Goal: Use online tool/utility: Utilize a website feature to perform a specific function

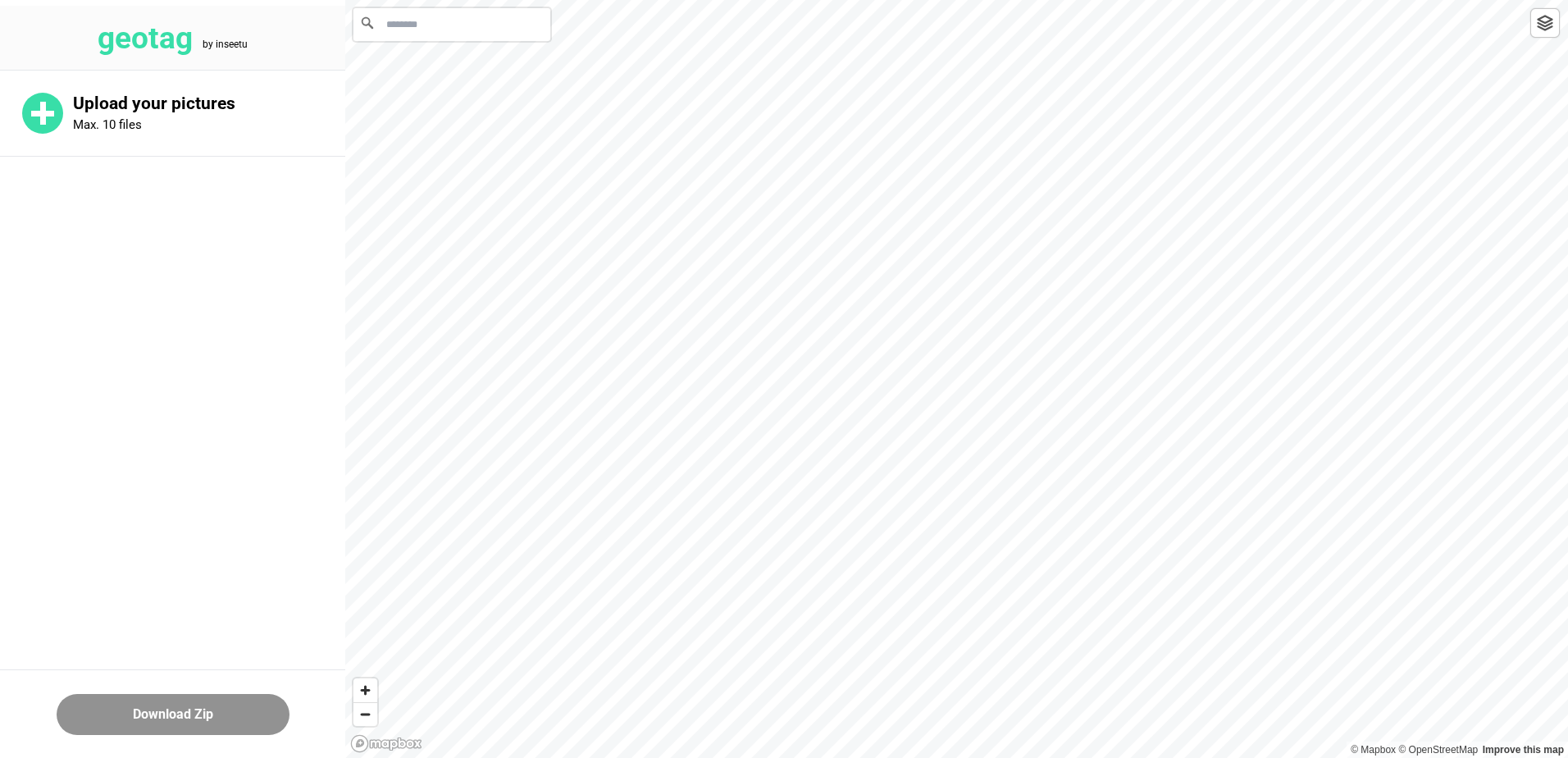
click at [245, 269] on main "Upload your pictures Max. 10 files" at bounding box center [173, 325] width 345 height 508
drag, startPoint x: 245, startPoint y: 269, endPoint x: 113, endPoint y: 263, distance: 132.1
click at [113, 263] on main "Upload your pictures Max. 10 files" at bounding box center [173, 325] width 345 height 508
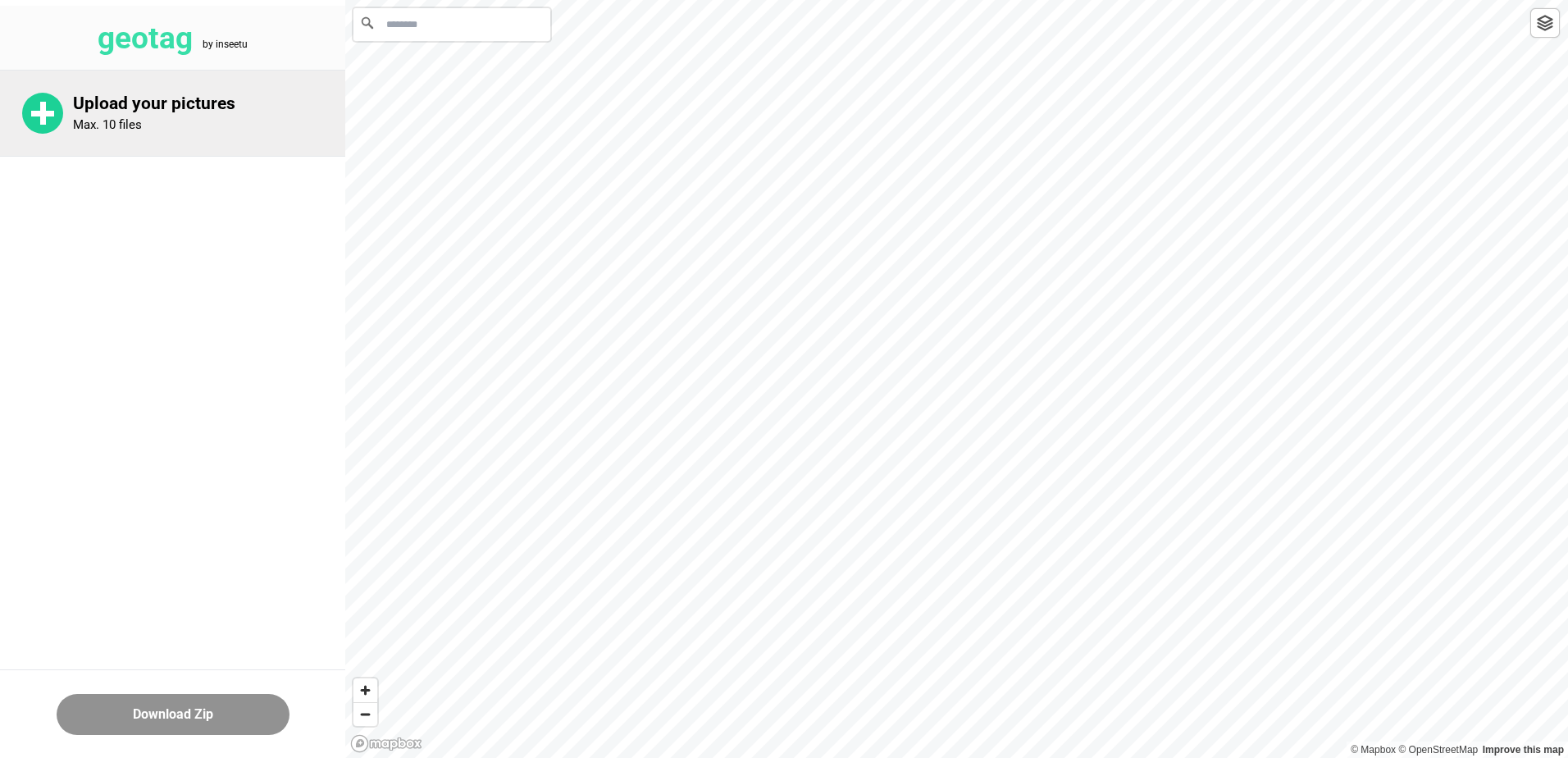
click at [72, 119] on div "Upload your pictures Max. 10 files" at bounding box center [173, 114] width 345 height 85
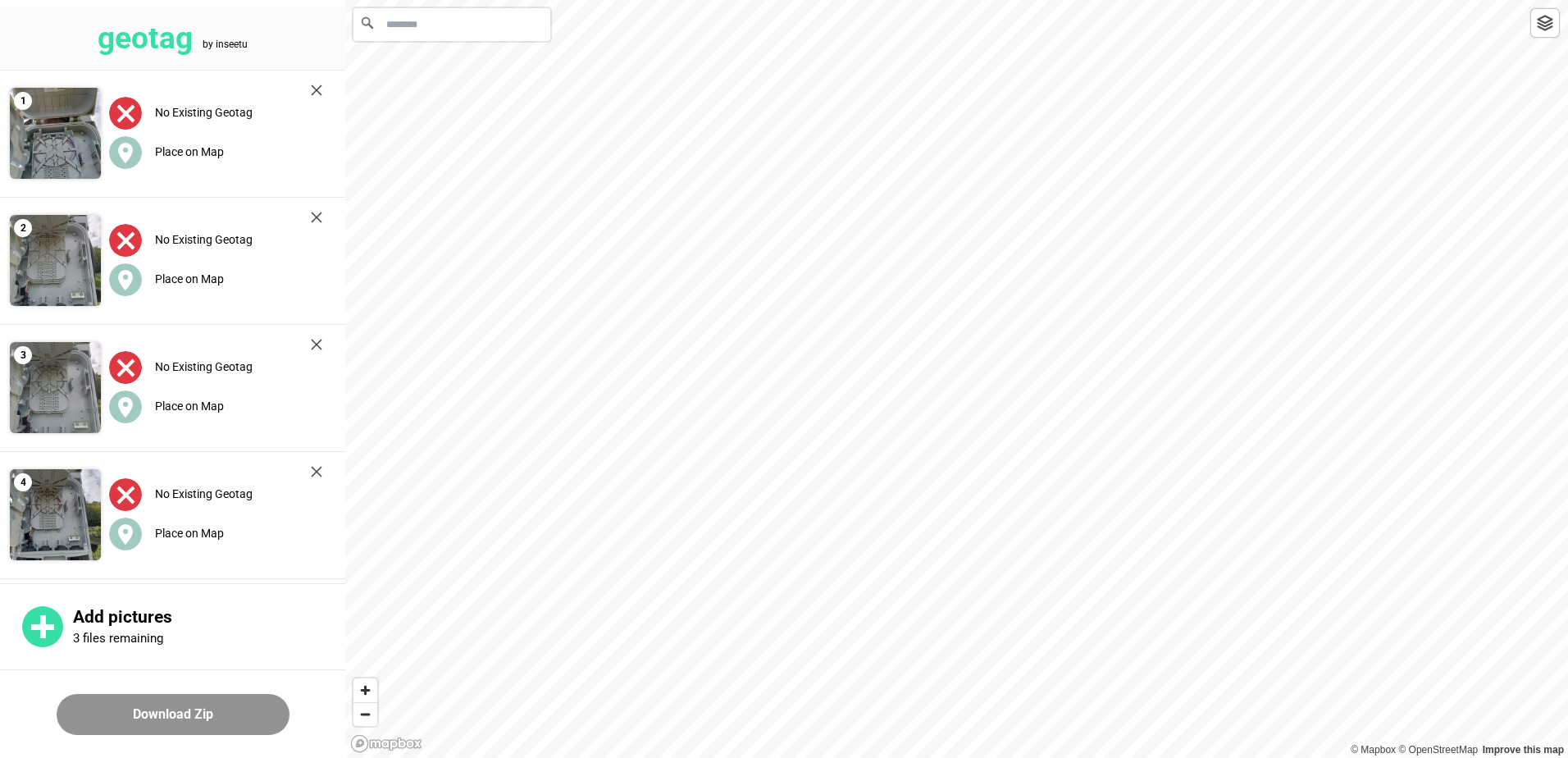
click at [451, 37] on input "Procurar" at bounding box center [452, 24] width 197 height 33
type input "**********"
click at [536, 23] on icon "Clear" at bounding box center [537, 23] width 13 height 13
click at [497, 24] on input "Procurar" at bounding box center [452, 24] width 197 height 33
type input "**********"
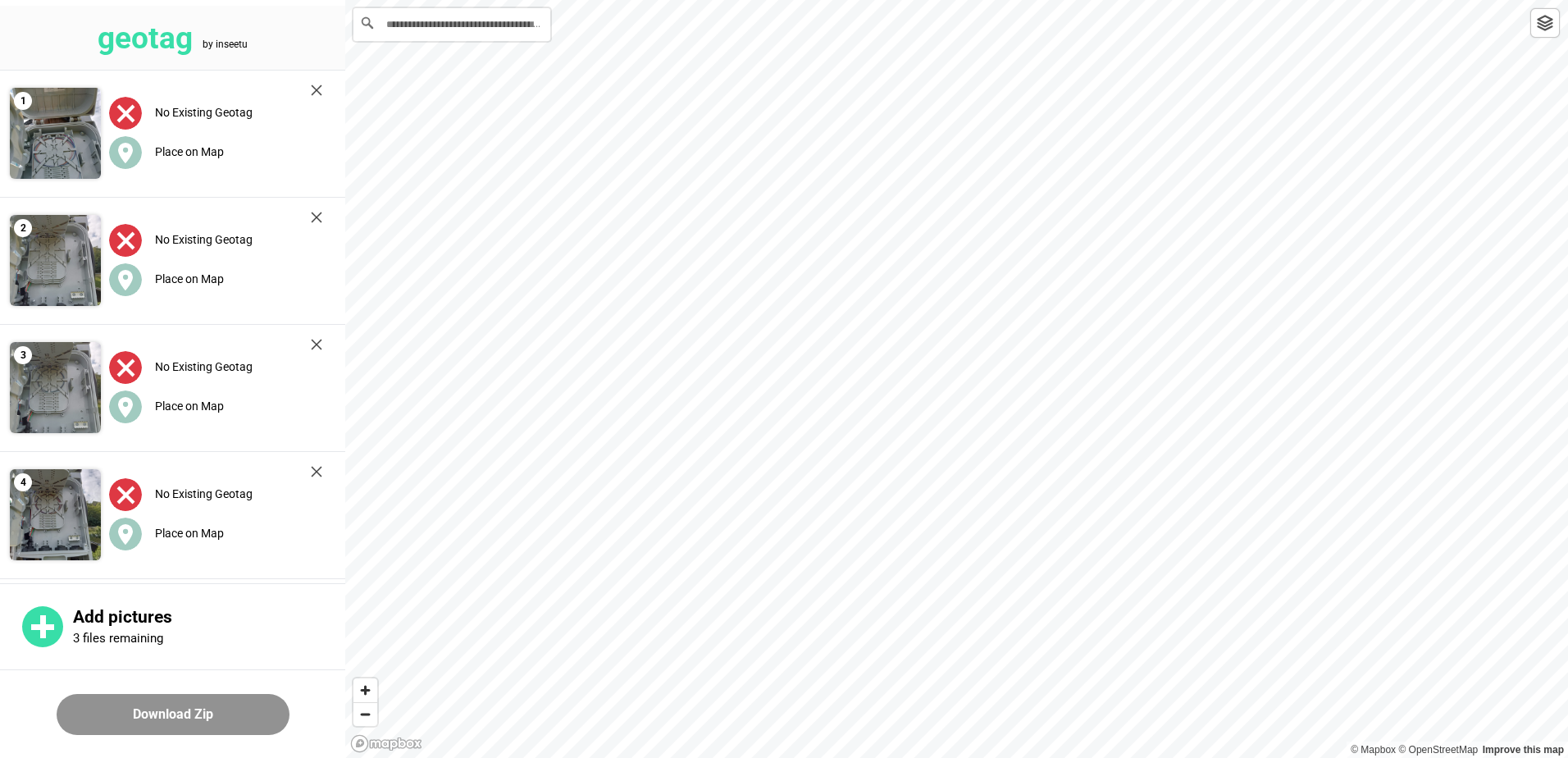
click at [1548, 27] on img at bounding box center [1545, 23] width 17 height 17
click at [120, 154] on icon at bounding box center [126, 153] width 15 height 21
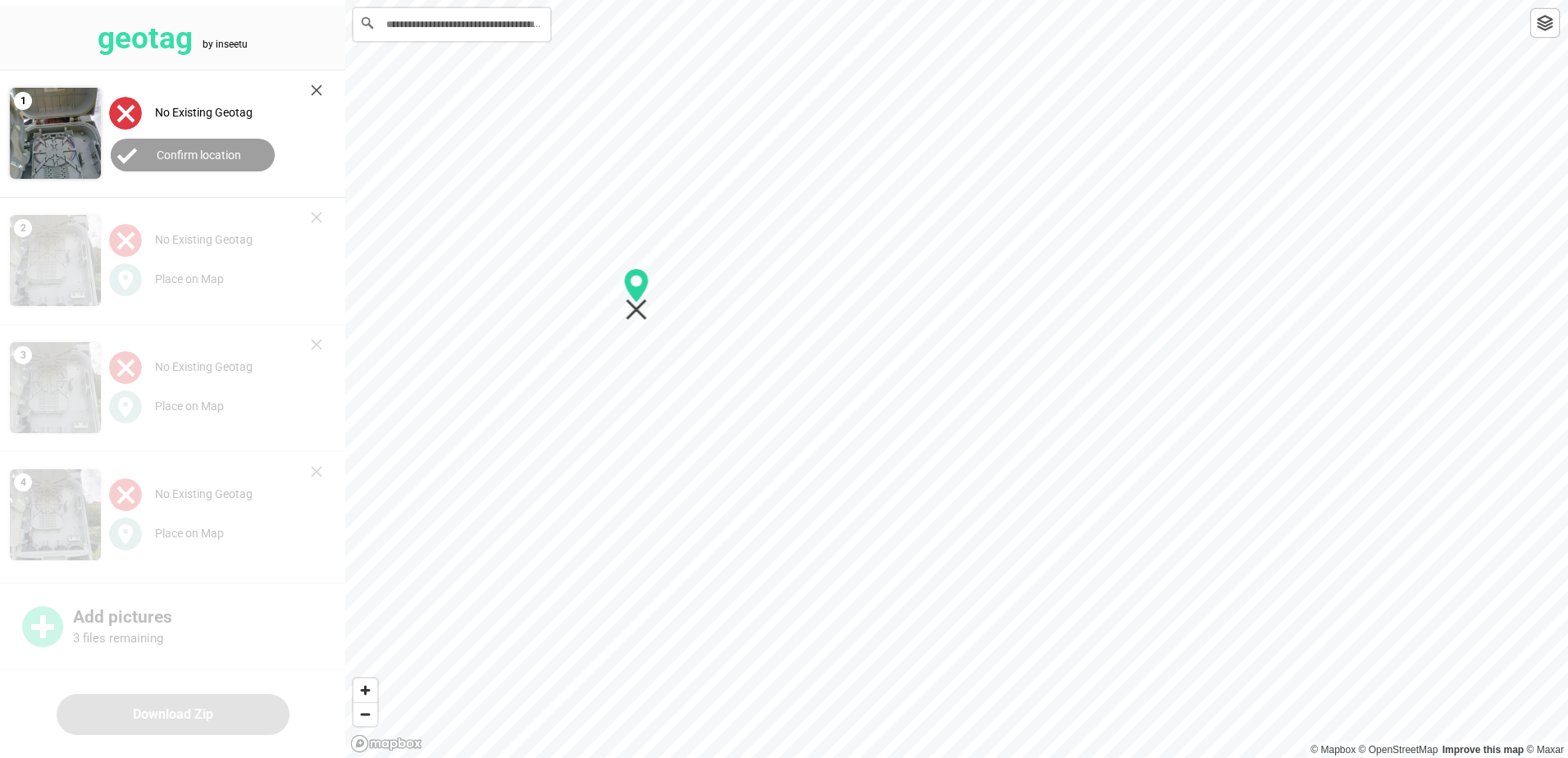
click at [638, 0] on div at bounding box center [956, 0] width 1223 height 0
click at [177, 164] on button "Confirm location" at bounding box center [193, 154] width 164 height 33
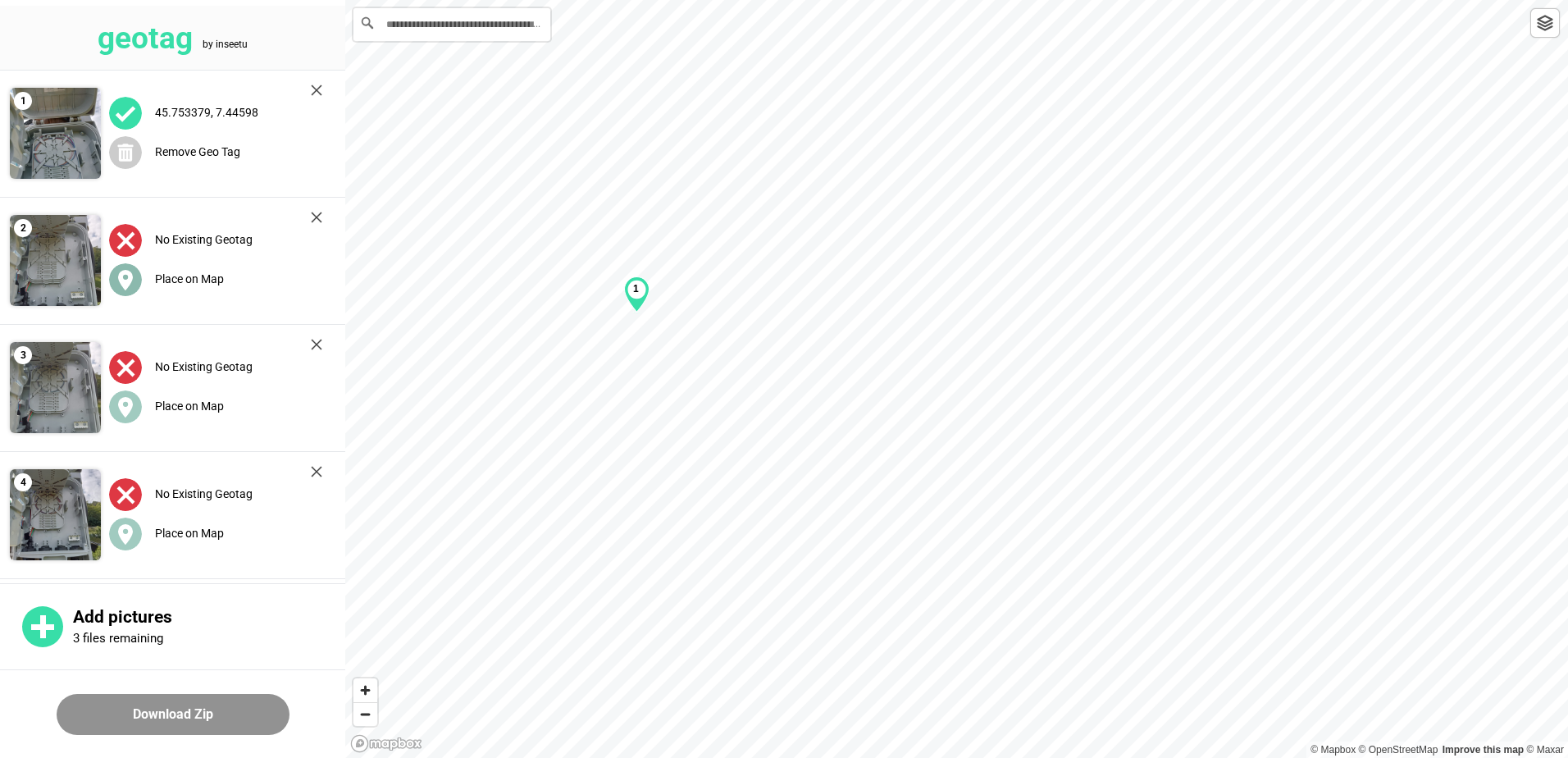
click at [178, 274] on label "Place on Map" at bounding box center [189, 279] width 69 height 13
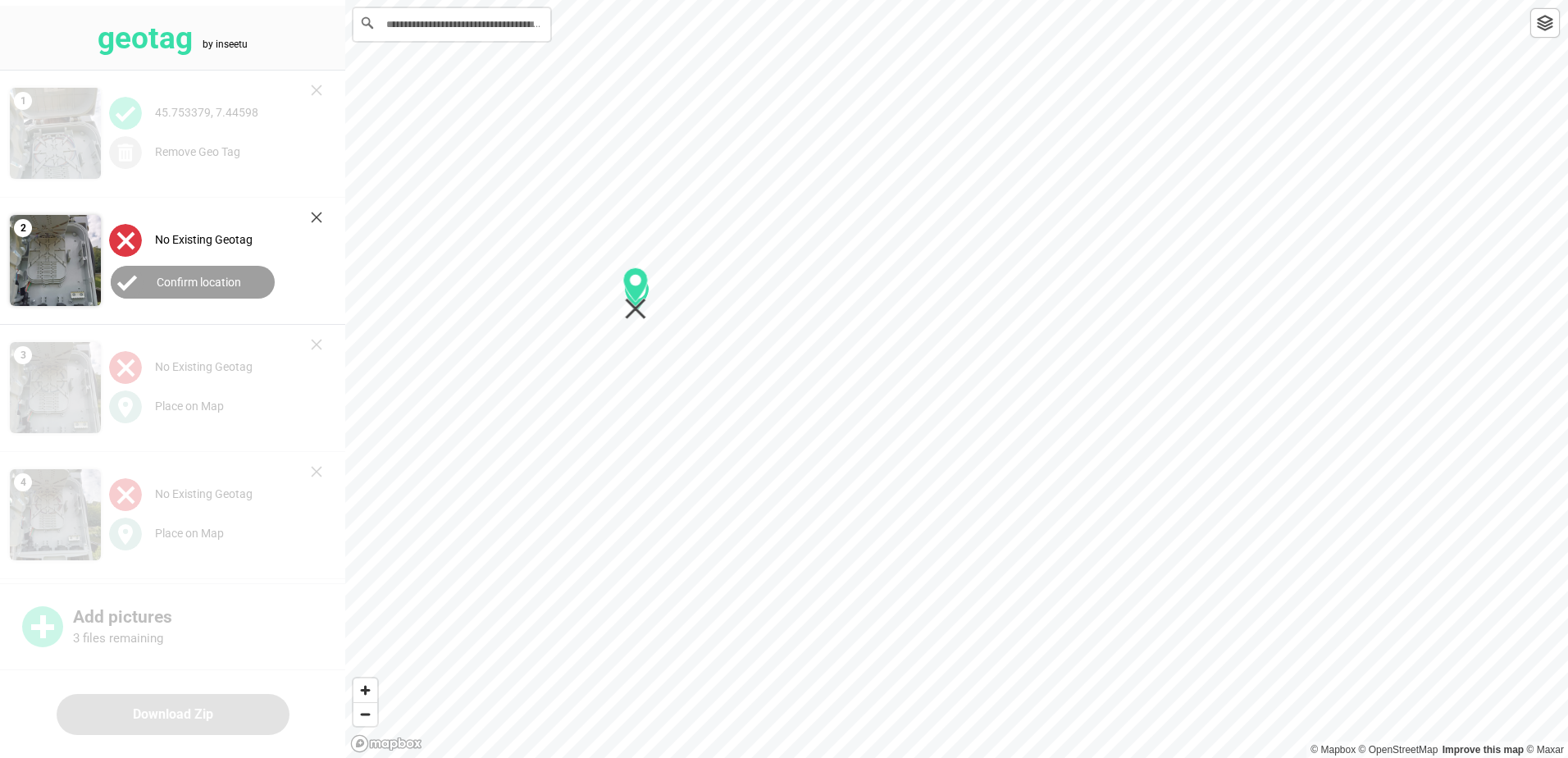
drag, startPoint x: 960, startPoint y: 376, endPoint x: 638, endPoint y: 291, distance: 333.0
click at [638, 0] on div "1" at bounding box center [956, 0] width 1223 height 0
click at [206, 279] on label "Confirm location" at bounding box center [199, 282] width 84 height 13
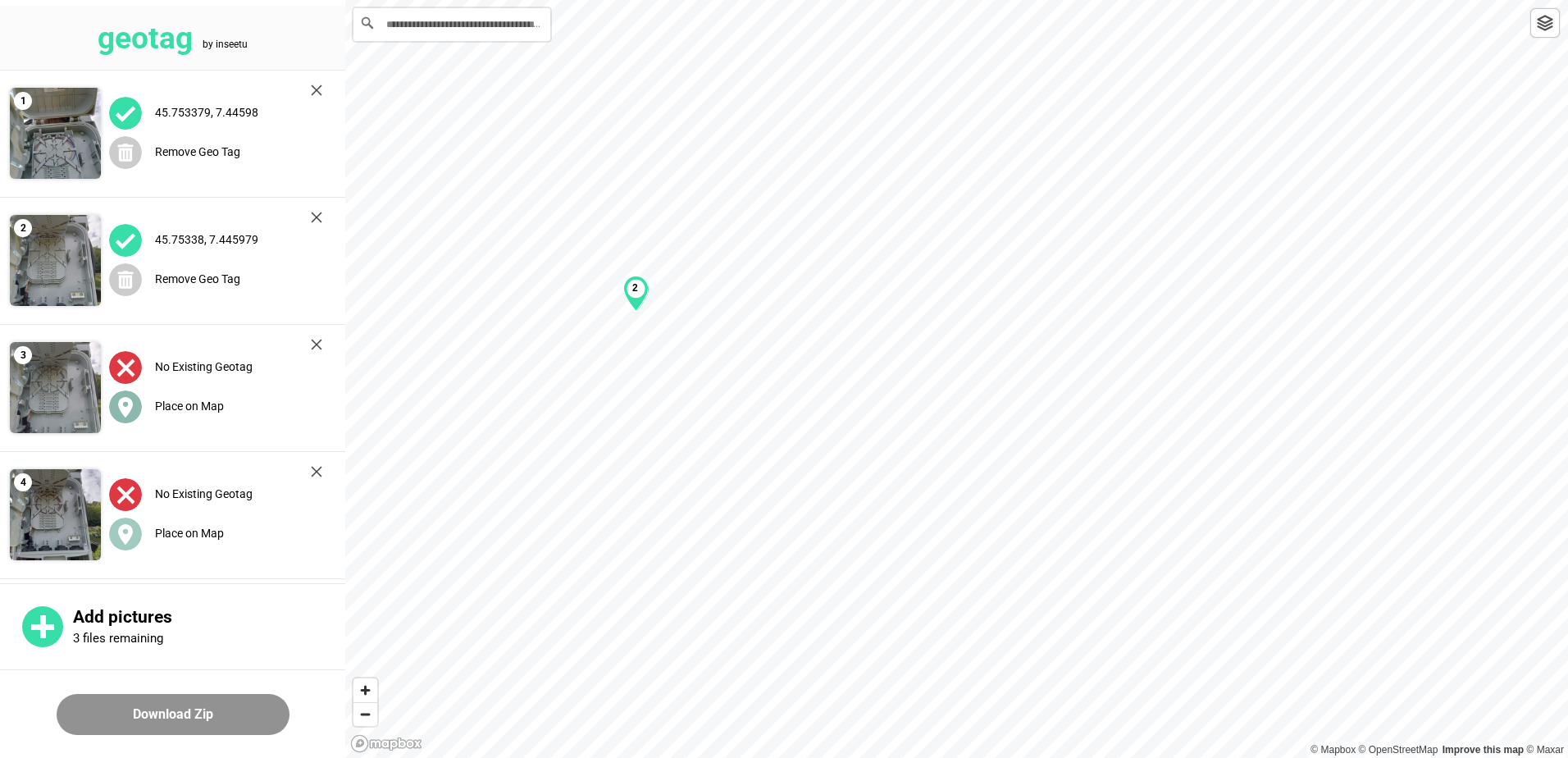
click at [194, 410] on label "Place on Map" at bounding box center [189, 407] width 69 height 13
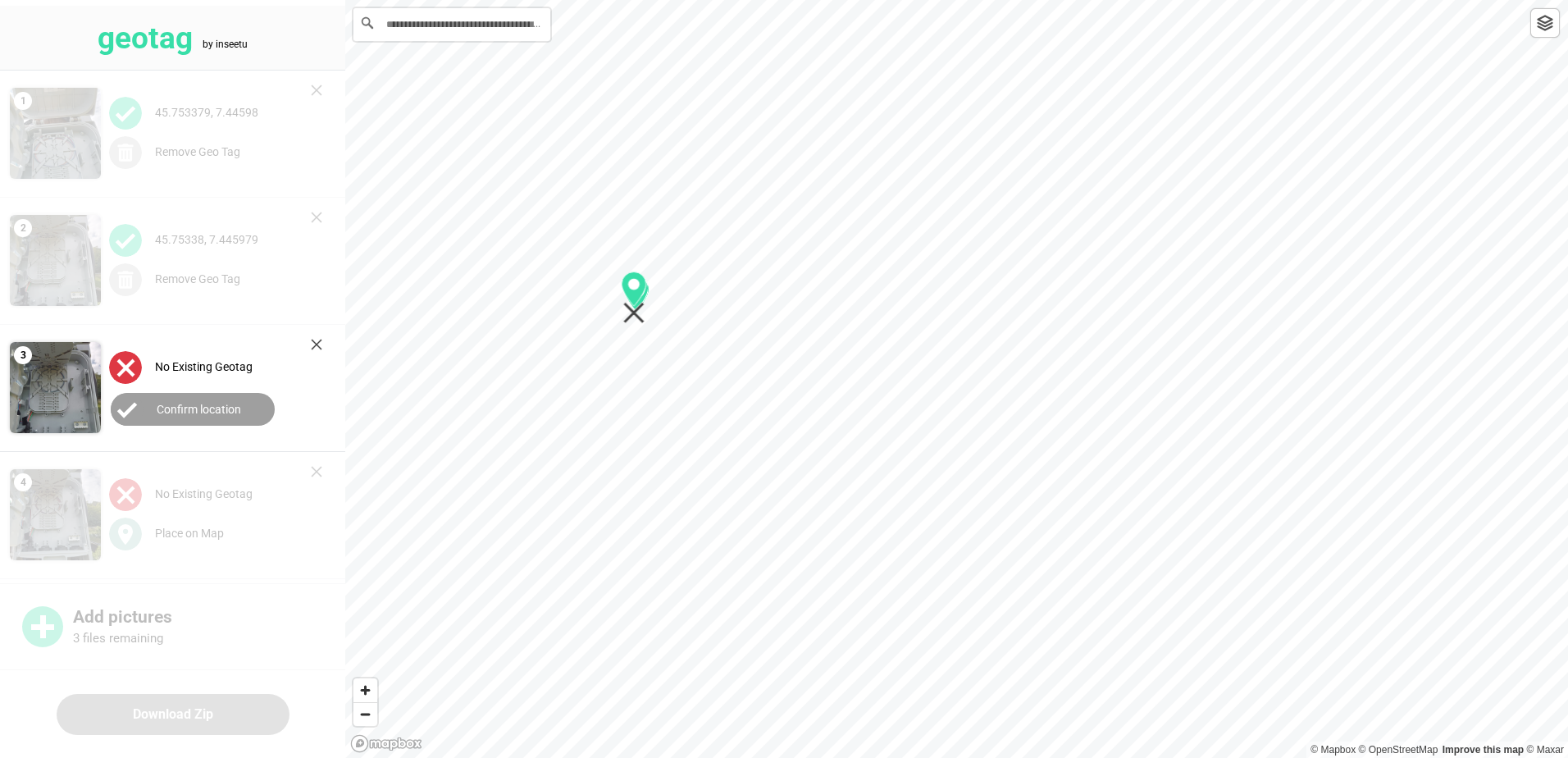
click at [646, 0] on div "1 2" at bounding box center [956, 0] width 1223 height 0
click at [251, 413] on button "Confirm location" at bounding box center [193, 409] width 164 height 33
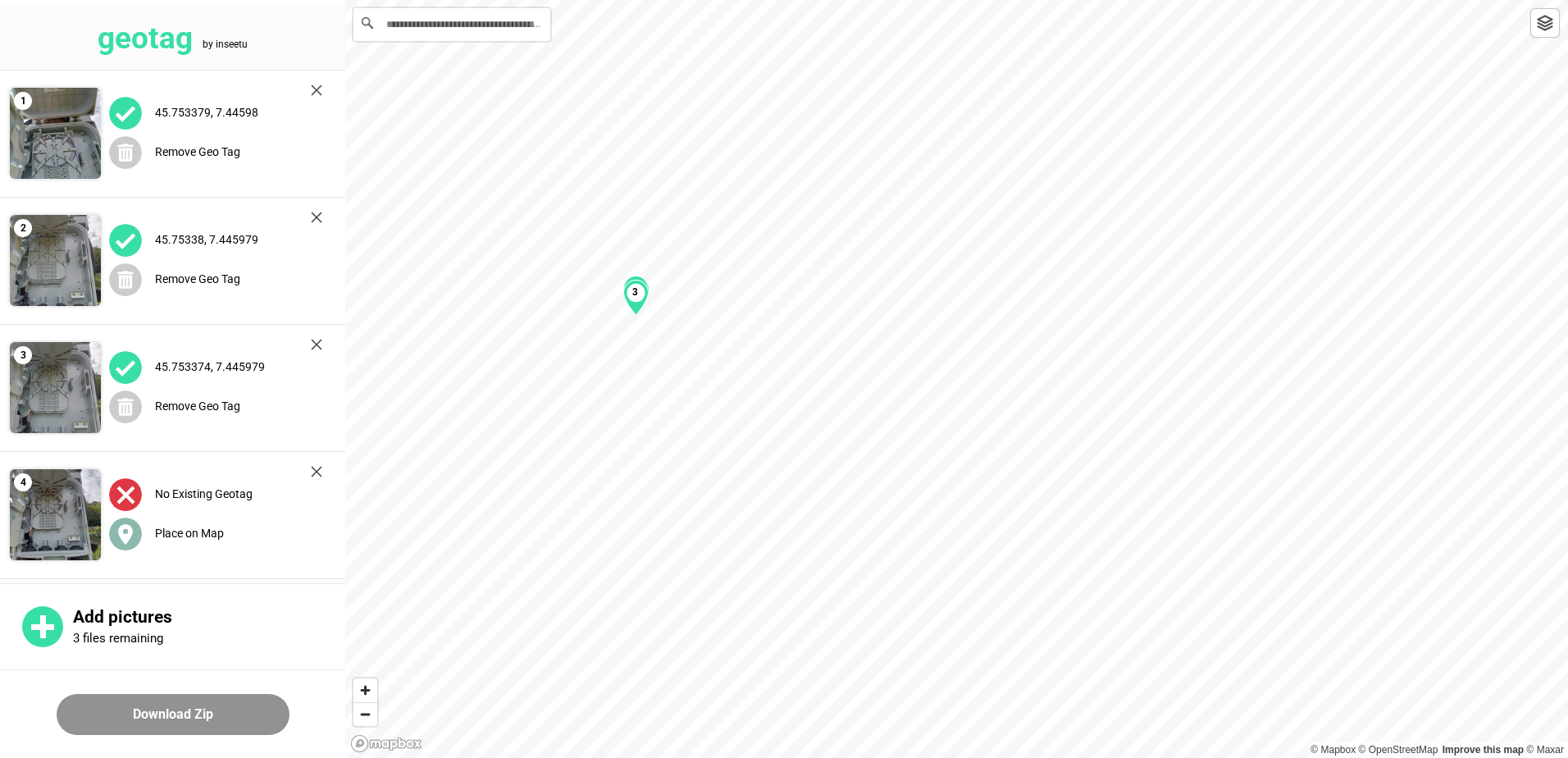
click at [201, 531] on label "Place on Map" at bounding box center [189, 533] width 69 height 13
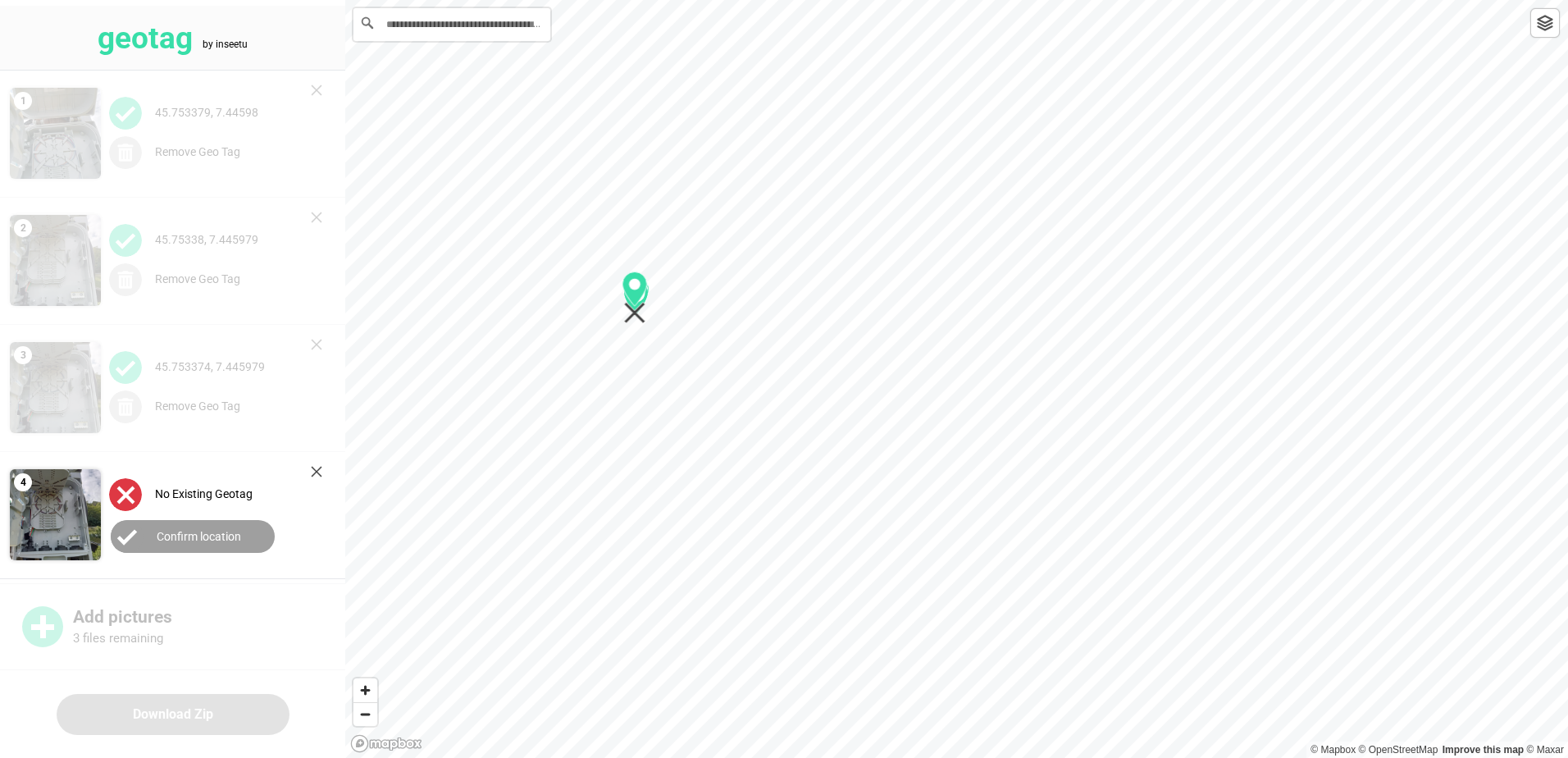
drag, startPoint x: 955, startPoint y: 395, endPoint x: 633, endPoint y: 313, distance: 332.3
click at [633, 0] on div "1 2 3" at bounding box center [956, 0] width 1223 height 0
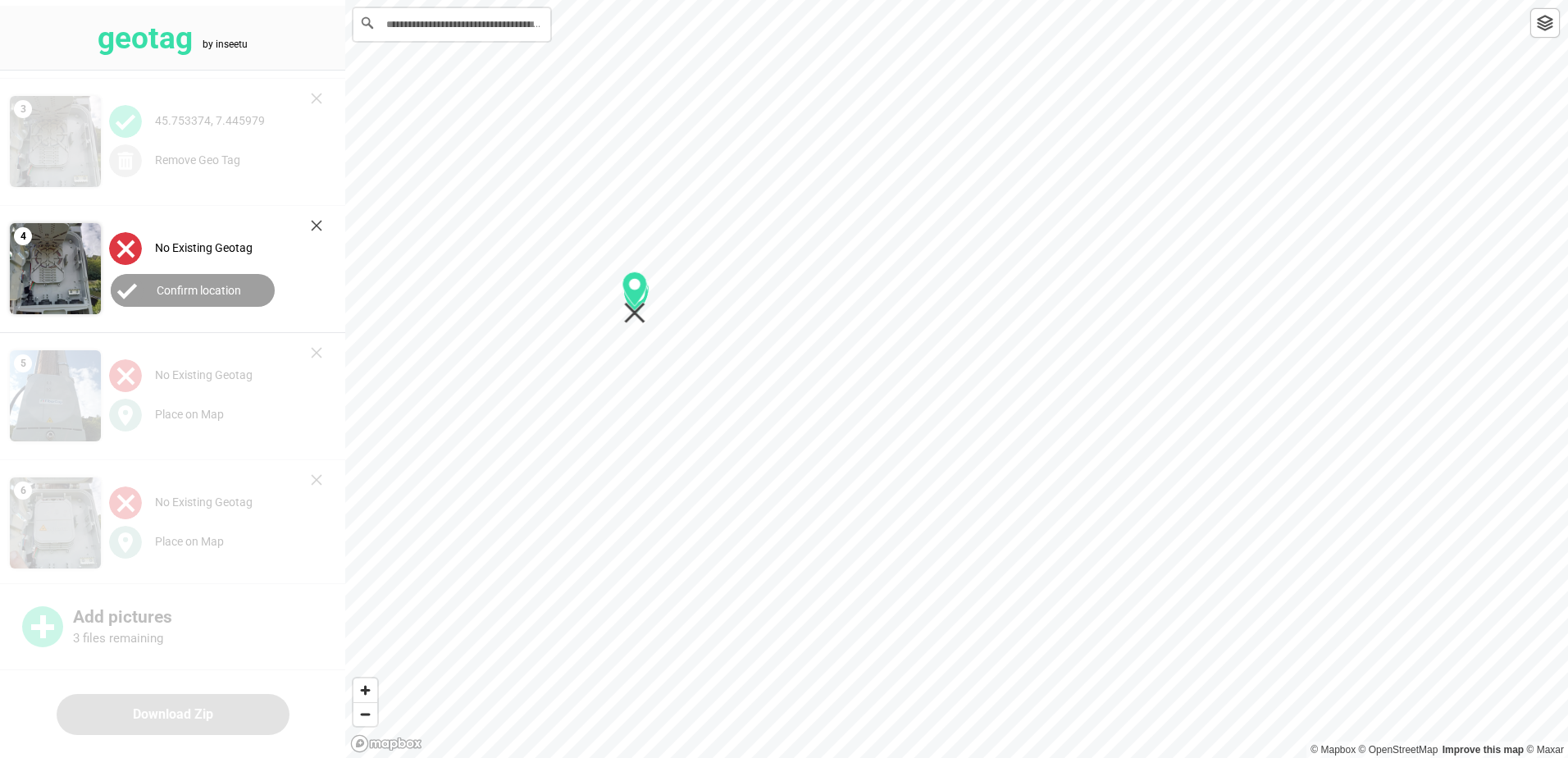
click at [185, 287] on label "Confirm location" at bounding box center [199, 291] width 84 height 13
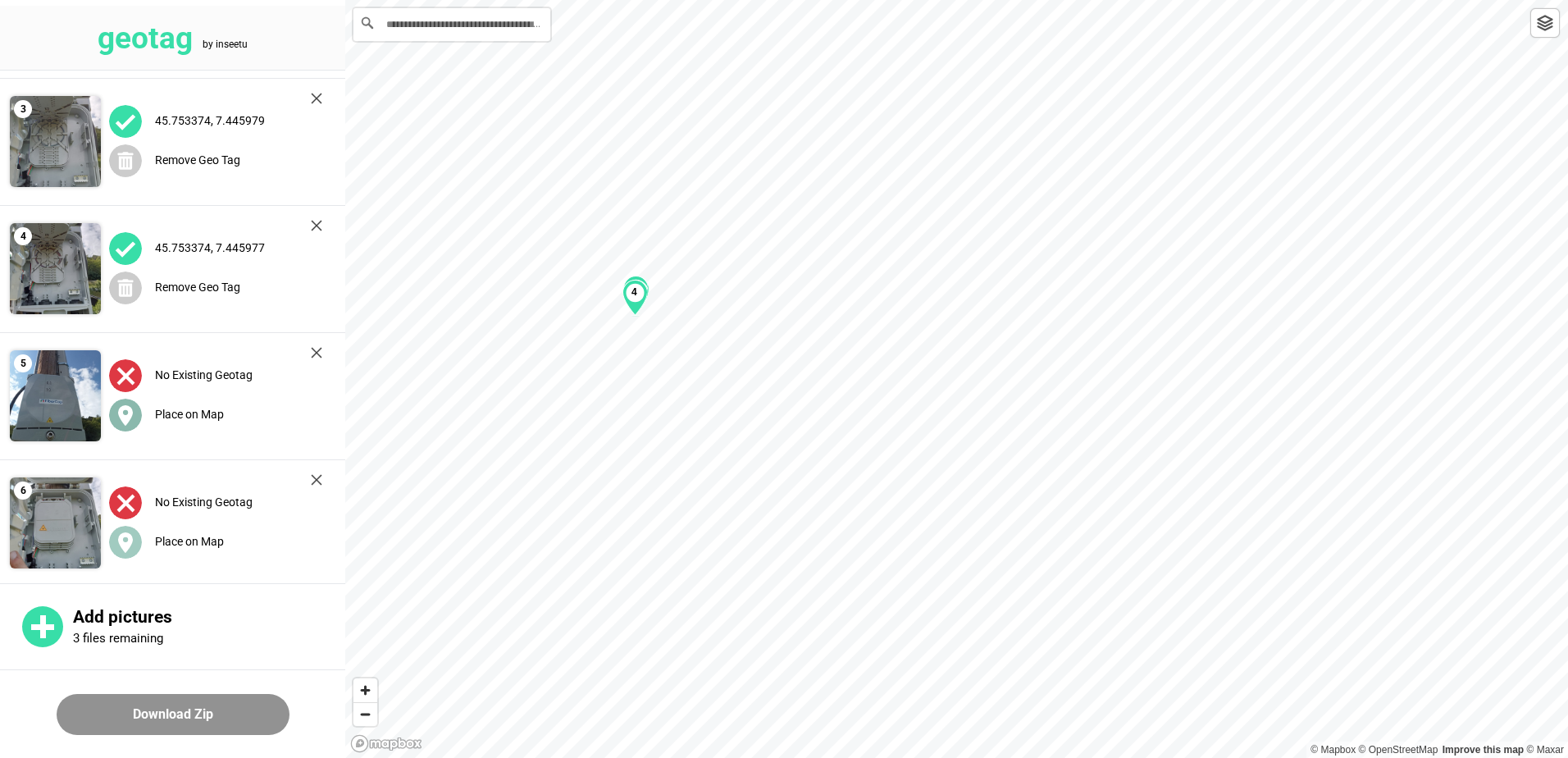
click at [179, 407] on label "Place on Map" at bounding box center [189, 414] width 69 height 13
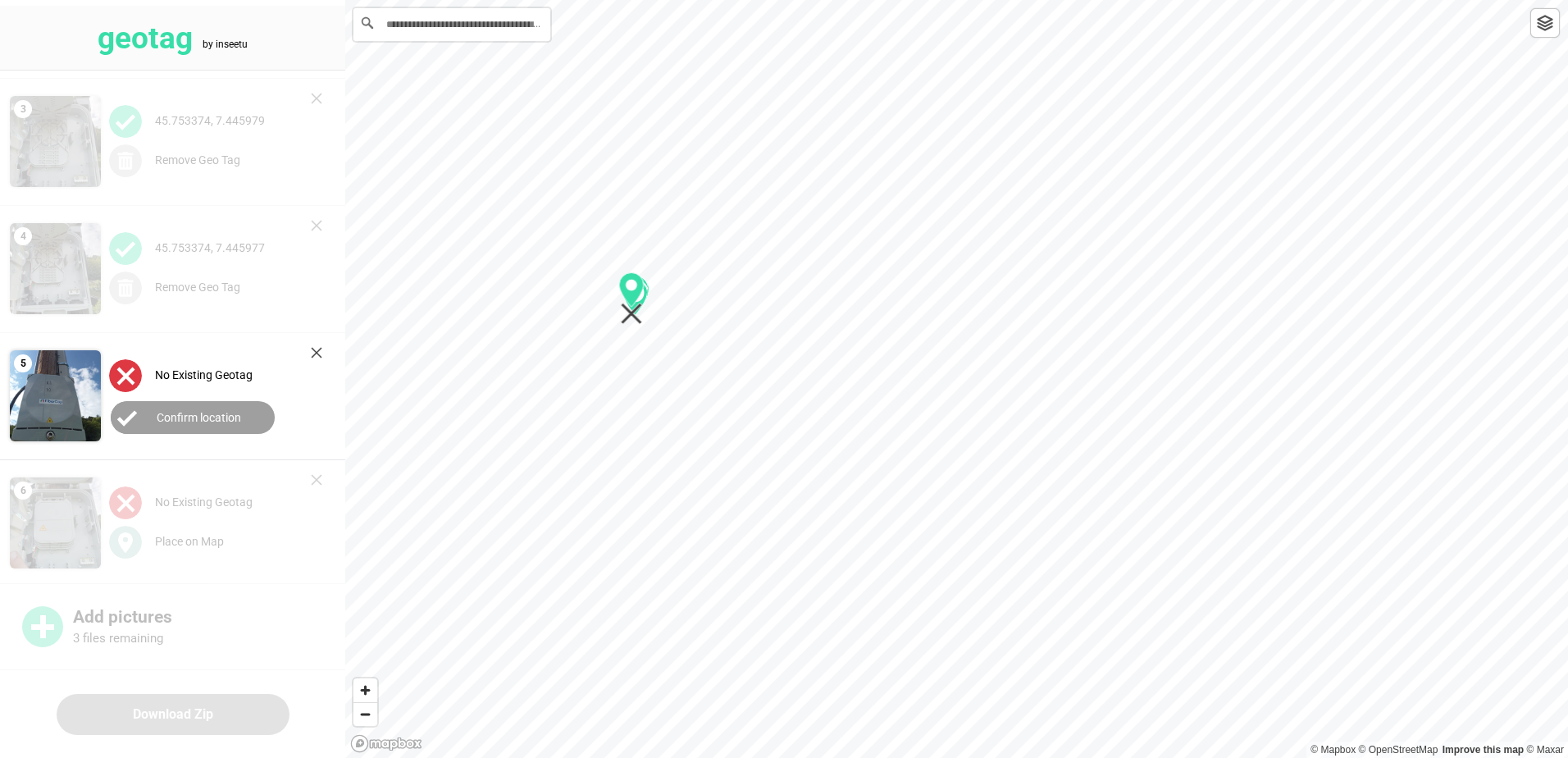
drag, startPoint x: 955, startPoint y: 396, endPoint x: 630, endPoint y: 315, distance: 334.9
click at [630, 0] on div "1 2 3 4" at bounding box center [956, 0] width 1223 height 0
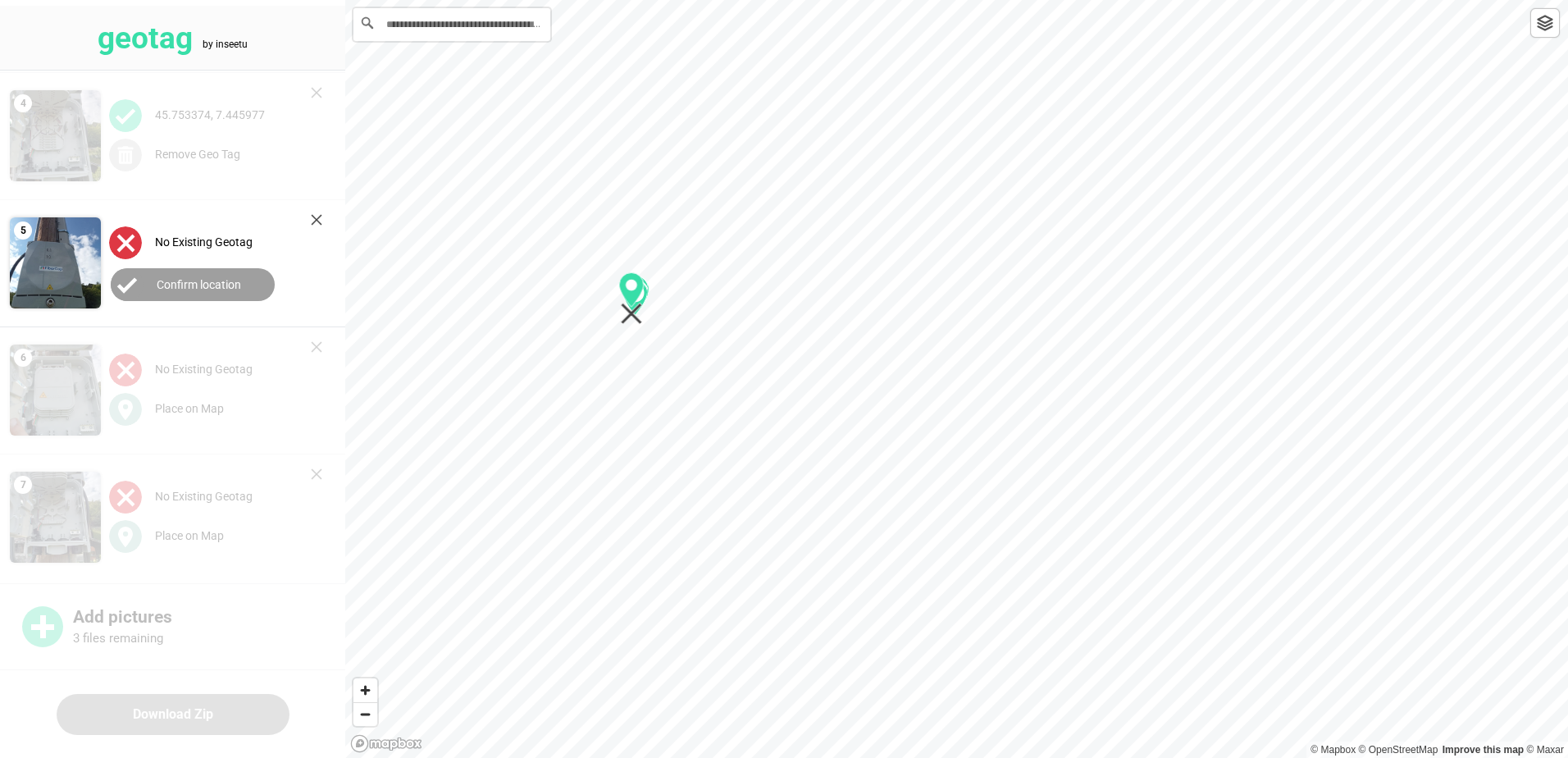
scroll to position [382, 0]
click at [208, 282] on label "Confirm location" at bounding box center [199, 282] width 84 height 13
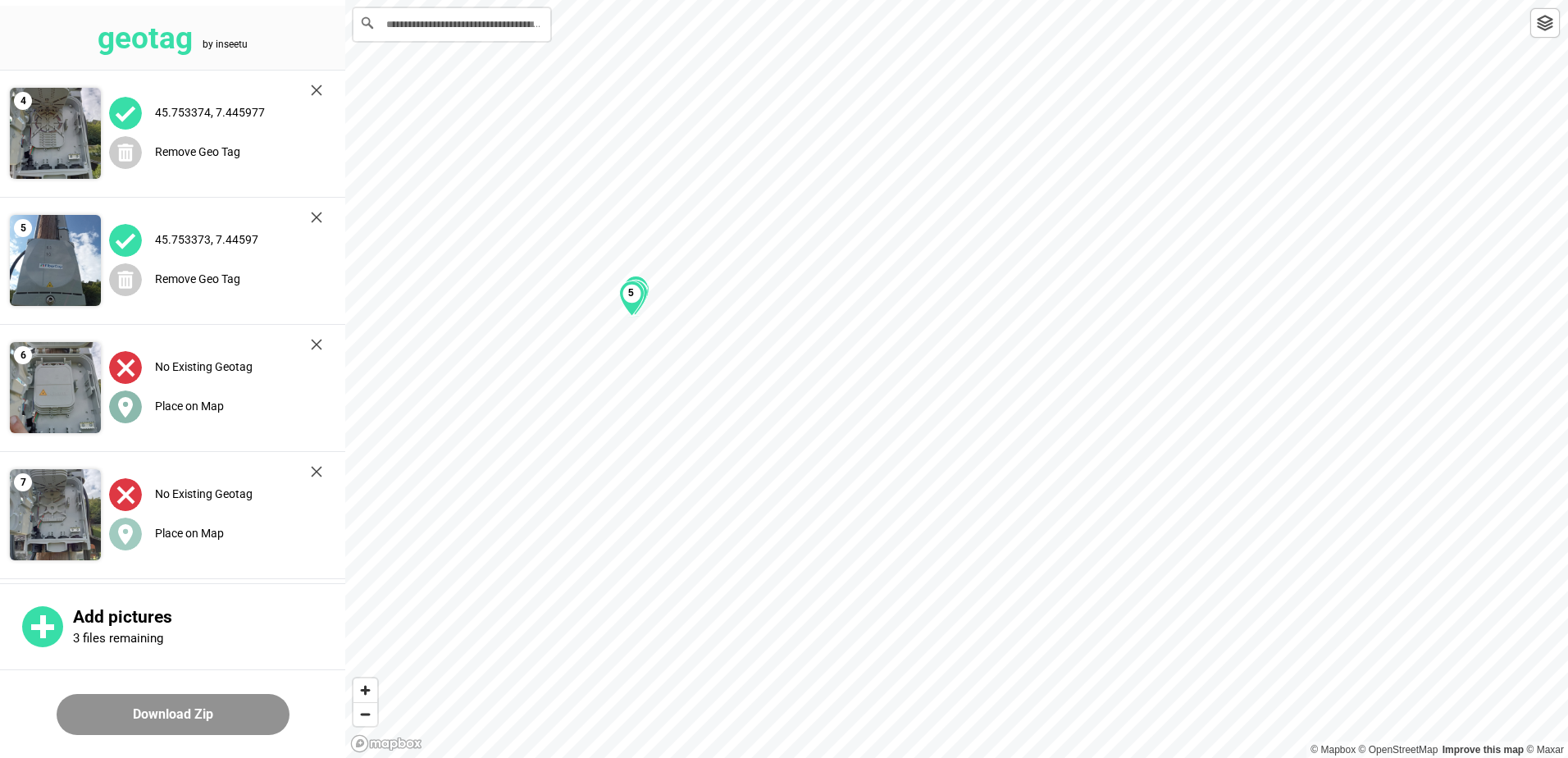
click at [179, 405] on label "Place on Map" at bounding box center [189, 407] width 69 height 13
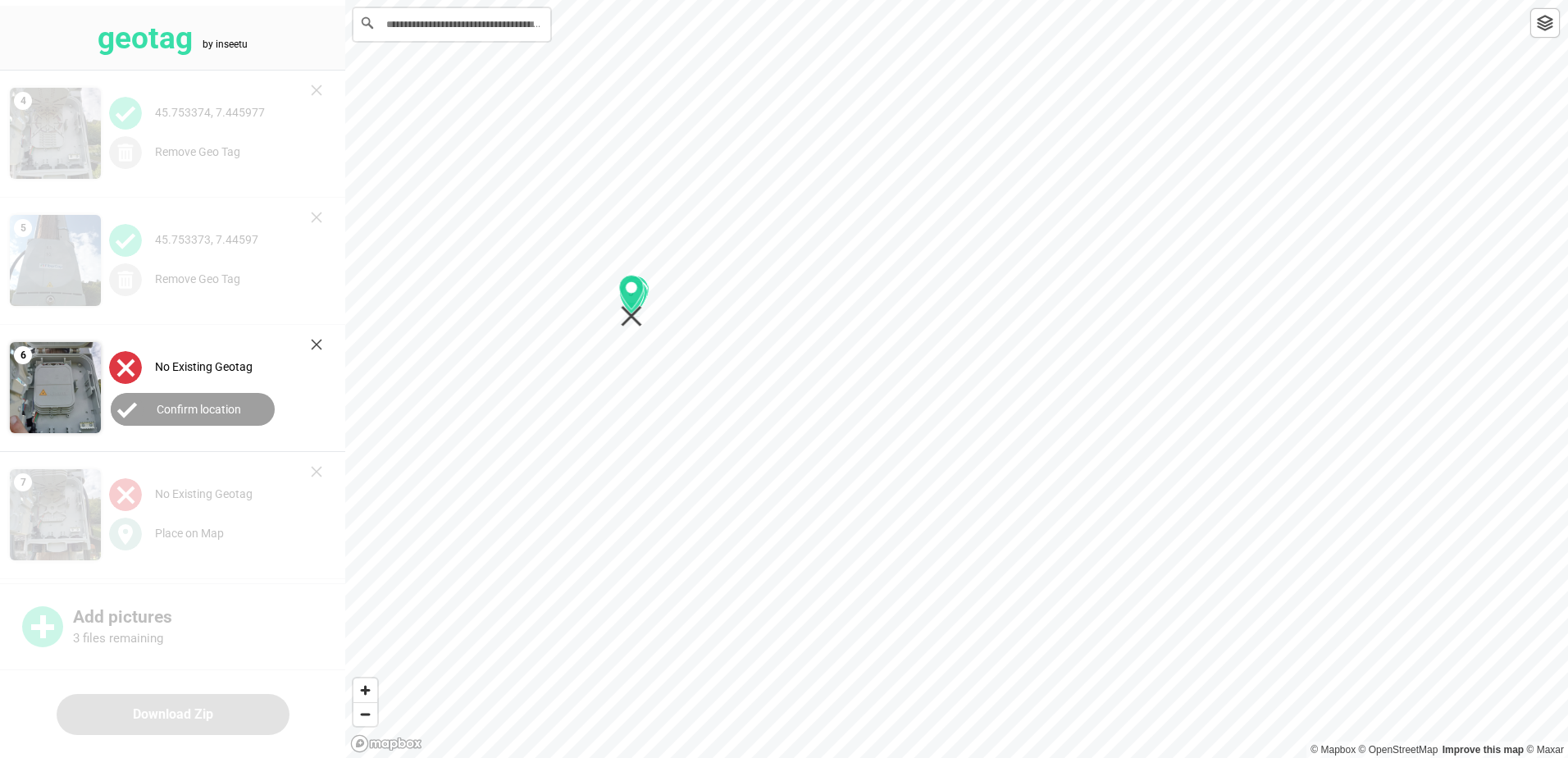
click at [634, 0] on div "1 2 3 4 5" at bounding box center [956, 0] width 1223 height 0
click at [212, 405] on label "Confirm location" at bounding box center [199, 410] width 84 height 13
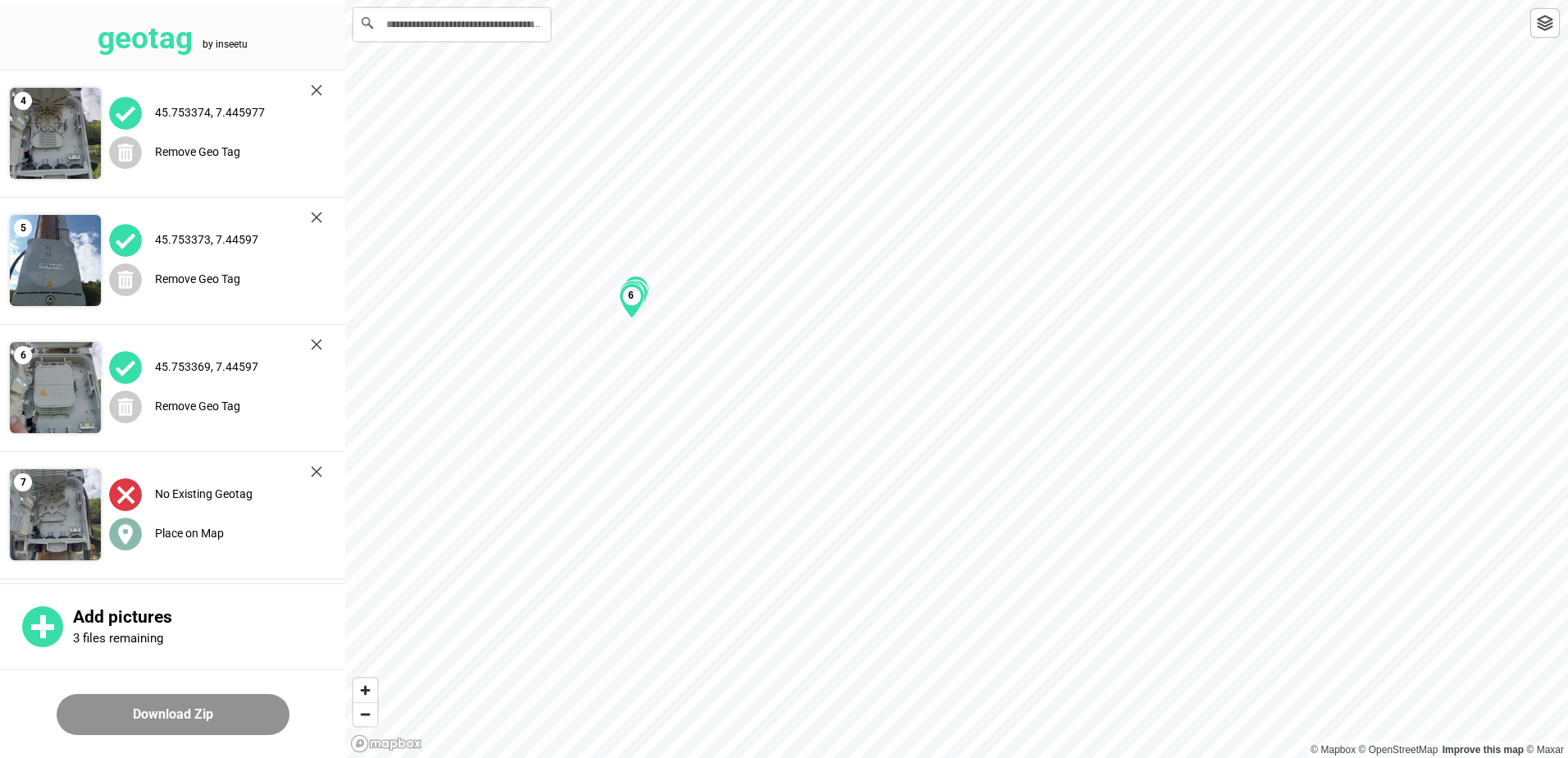
click at [180, 529] on label "Place on Map" at bounding box center [189, 533] width 69 height 13
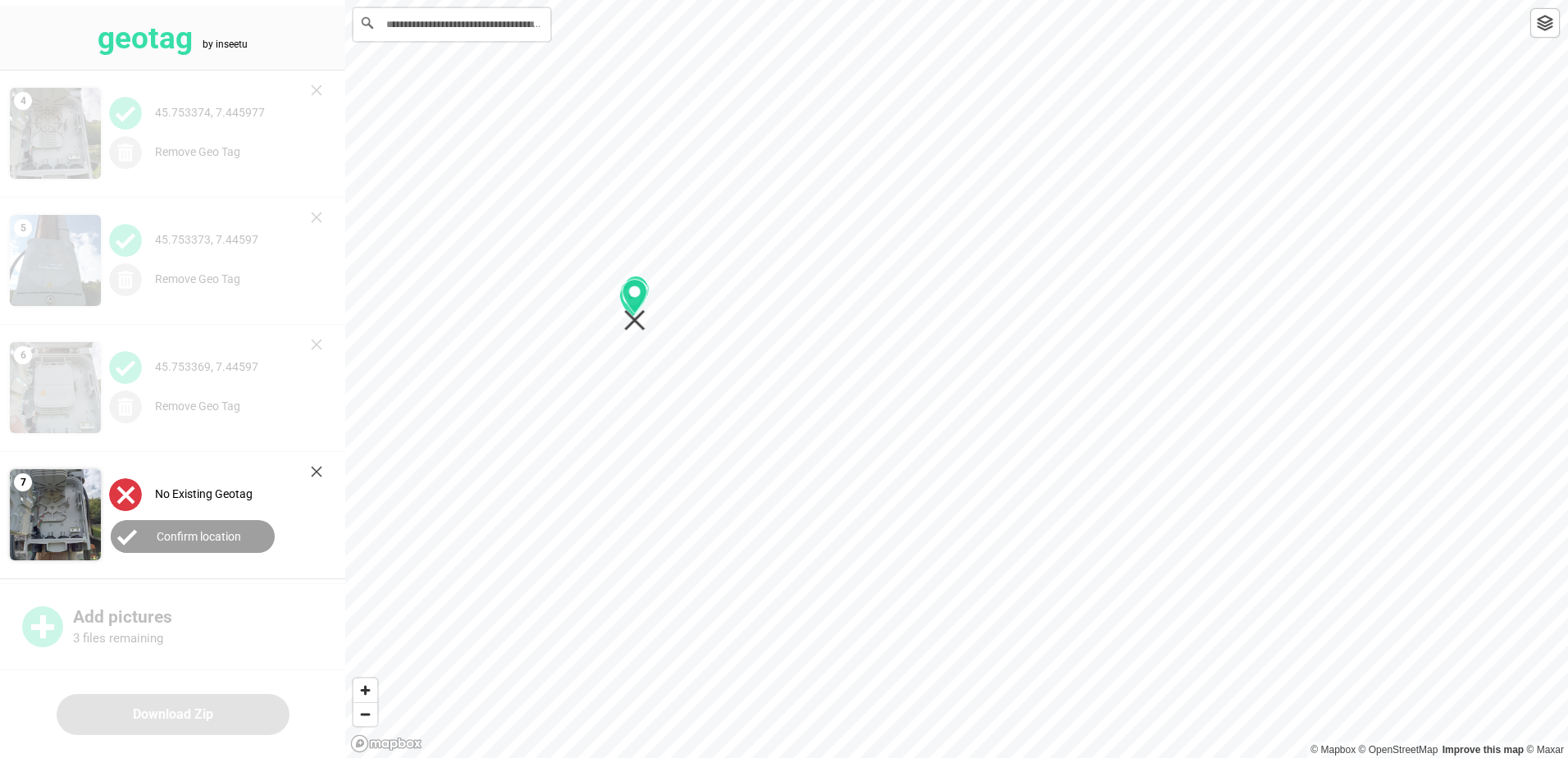
click at [633, 0] on div "1 2 3 4 5 6" at bounding box center [956, 0] width 1223 height 0
click at [214, 528] on button "Confirm location" at bounding box center [193, 536] width 164 height 33
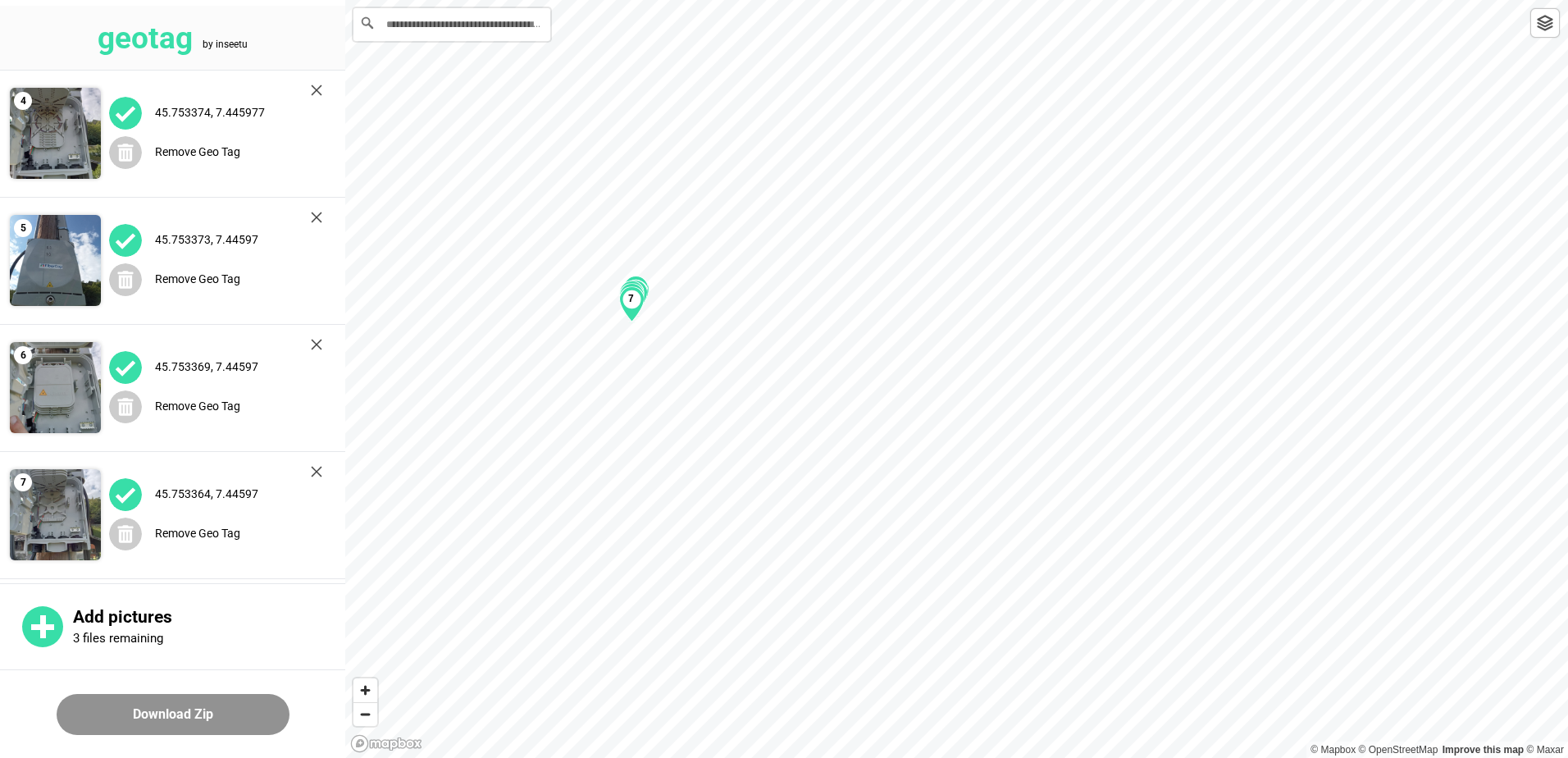
click at [192, 716] on button "Download Zip" at bounding box center [173, 714] width 233 height 41
